Goal: Task Accomplishment & Management: Manage account settings

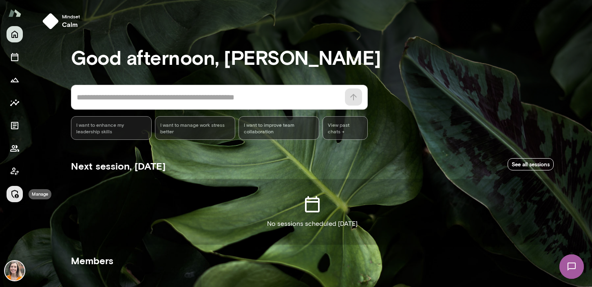
click at [15, 191] on icon "Manage" at bounding box center [15, 194] width 10 height 10
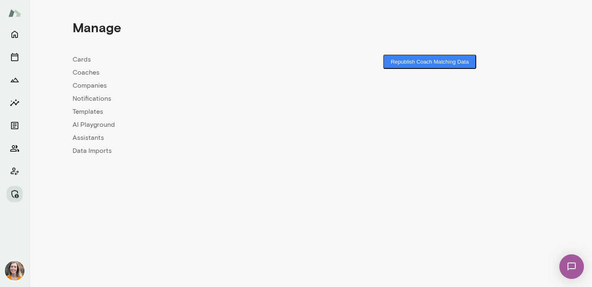
click at [86, 71] on link "Coaches" at bounding box center [192, 73] width 238 height 10
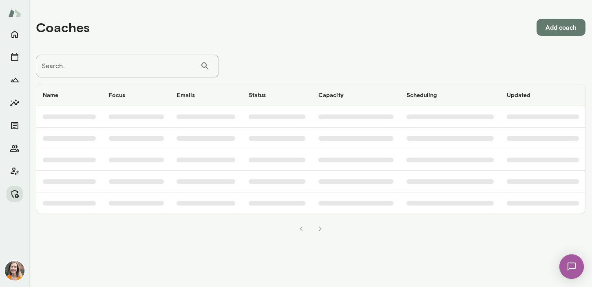
click at [106, 67] on input "Search..." at bounding box center [118, 66] width 164 height 23
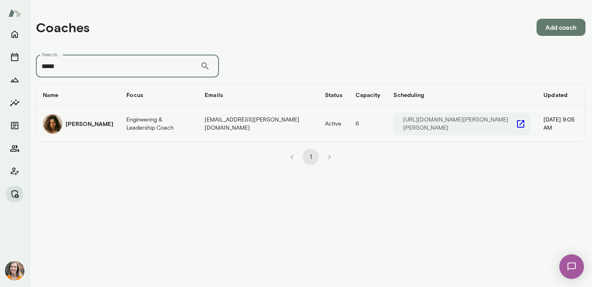
type input "*****"
click at [97, 124] on h6 "[PERSON_NAME]" at bounding box center [90, 124] width 48 height 8
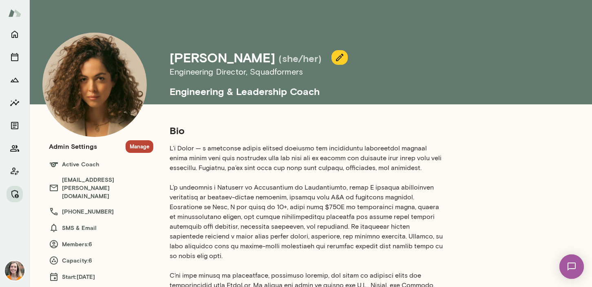
click at [138, 148] on button "Manage" at bounding box center [140, 146] width 28 height 13
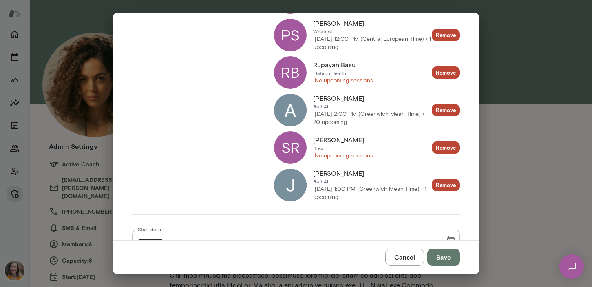
scroll to position [164, 0]
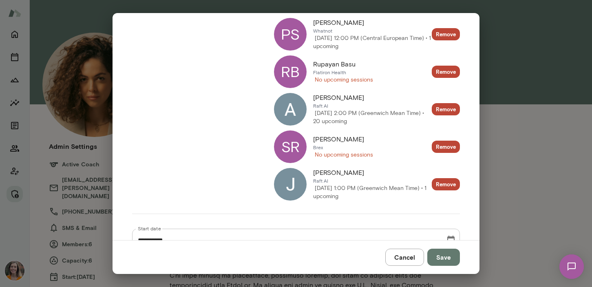
click at [292, 31] on div "PS" at bounding box center [290, 34] width 33 height 33
